Goal: Find specific page/section: Find specific page/section

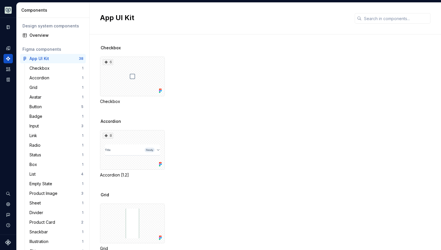
click at [371, 24] on div "App UI Kit" at bounding box center [264, 19] width 351 height 32
click at [374, 20] on input "text" at bounding box center [395, 18] width 69 height 10
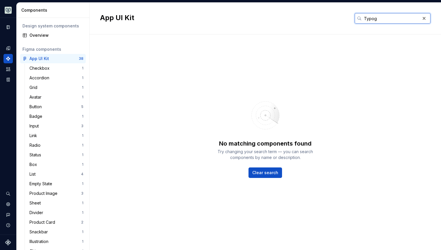
type input "Typog"
click at [391, 20] on input "Typog" at bounding box center [390, 18] width 58 height 10
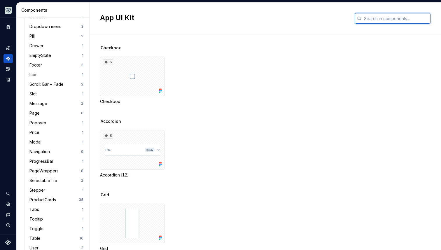
scroll to position [555, 0]
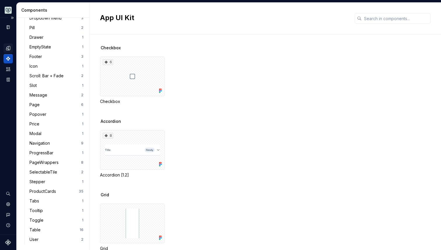
click at [11, 48] on div "Design tokens" at bounding box center [7, 47] width 9 height 9
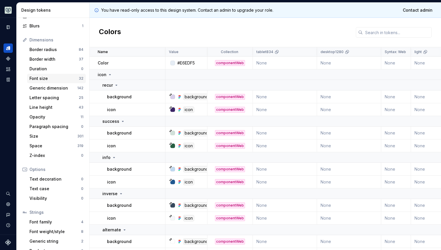
scroll to position [69, 0]
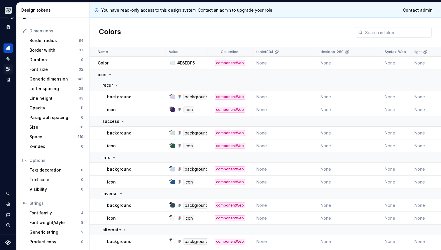
click at [10, 68] on icon "Assets" at bounding box center [8, 69] width 4 height 4
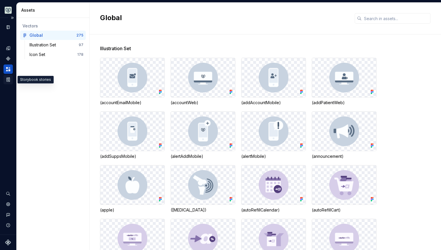
click at [10, 80] on icon "Storybook stories" at bounding box center [8, 79] width 5 height 5
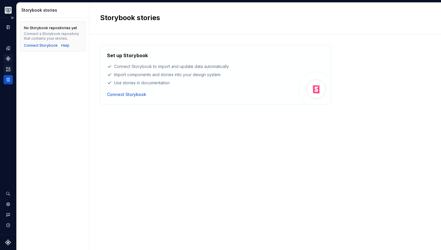
click at [11, 60] on div "Components" at bounding box center [7, 58] width 9 height 9
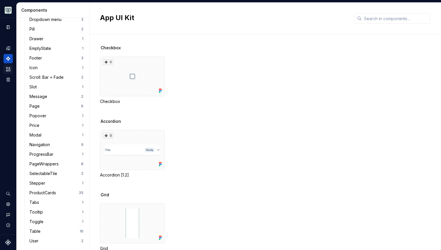
scroll to position [555, 0]
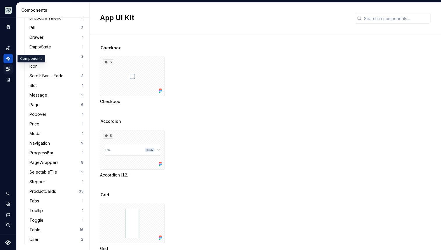
click at [210, 186] on div "Accordion 8 Accordion [1.2]" at bounding box center [270, 154] width 341 height 73
click at [242, 164] on div "8 Accordion [1.2]" at bounding box center [270, 154] width 341 height 48
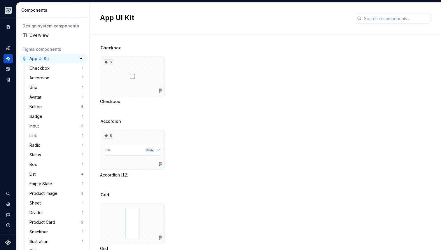
click at [44, 56] on div "App UI Kit" at bounding box center [39, 59] width 20 height 6
click at [40, 35] on div "Overview" at bounding box center [56, 35] width 54 height 6
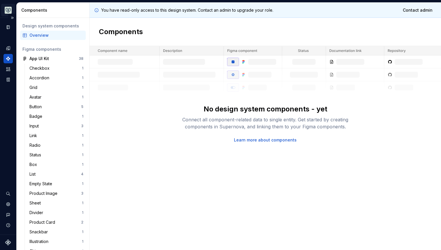
click at [10, 11] on html "Aviary G Dataset Emerson Components Design system components Overview Figma com…" at bounding box center [220, 125] width 441 height 250
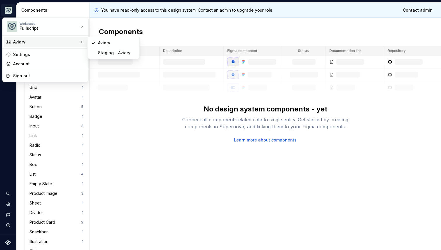
click at [15, 41] on div "Aviary" at bounding box center [46, 42] width 66 height 6
click at [114, 39] on div "Aviary" at bounding box center [114, 42] width 50 height 9
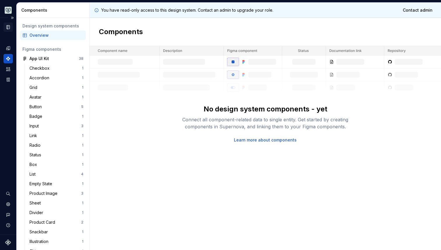
click at [10, 24] on div "Documentation" at bounding box center [7, 26] width 9 height 9
click at [12, 18] on button "Expand sidebar" at bounding box center [12, 18] width 8 height 8
click at [10, 10] on html "Aviary G Dataset Emerson Components Design system components Overview Figma com…" at bounding box center [220, 125] width 441 height 250
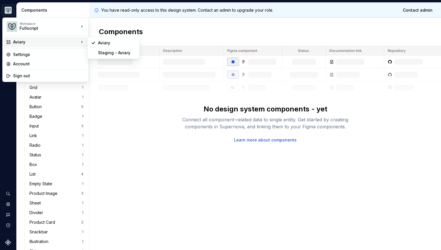
click at [23, 41] on div "Aviary" at bounding box center [46, 42] width 66 height 6
click at [106, 42] on div "Aviary" at bounding box center [117, 43] width 38 height 6
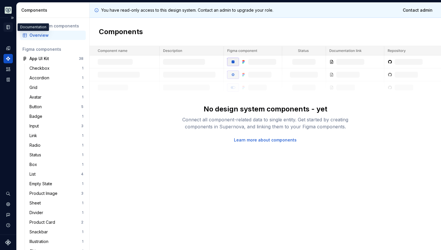
click at [8, 28] on icon "Documentation" at bounding box center [9, 27] width 2 height 3
